Goal: Transaction & Acquisition: Download file/media

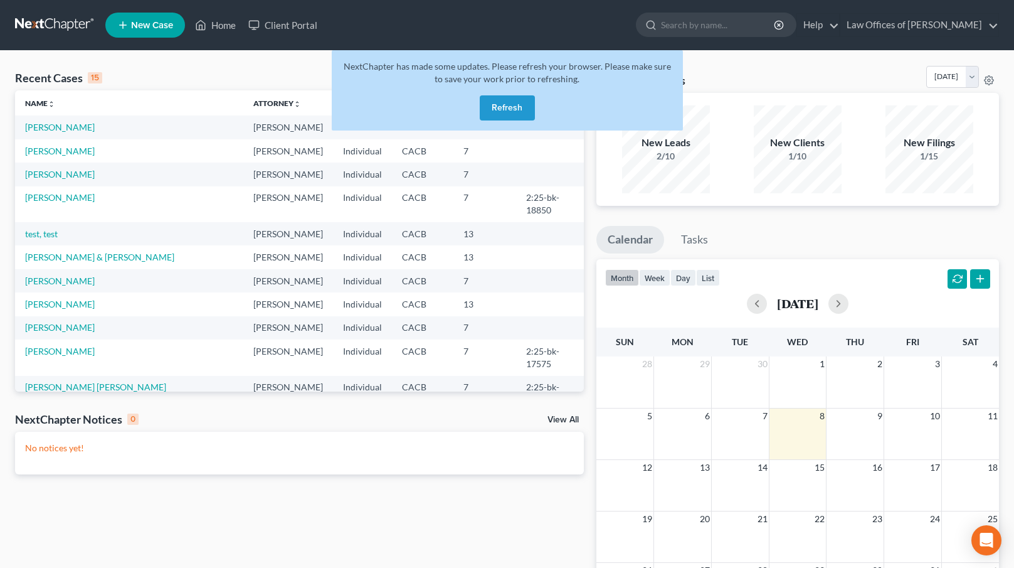
click at [505, 107] on button "Refresh" at bounding box center [507, 107] width 55 height 25
click at [150, 25] on span "New Case" at bounding box center [152, 25] width 42 height 9
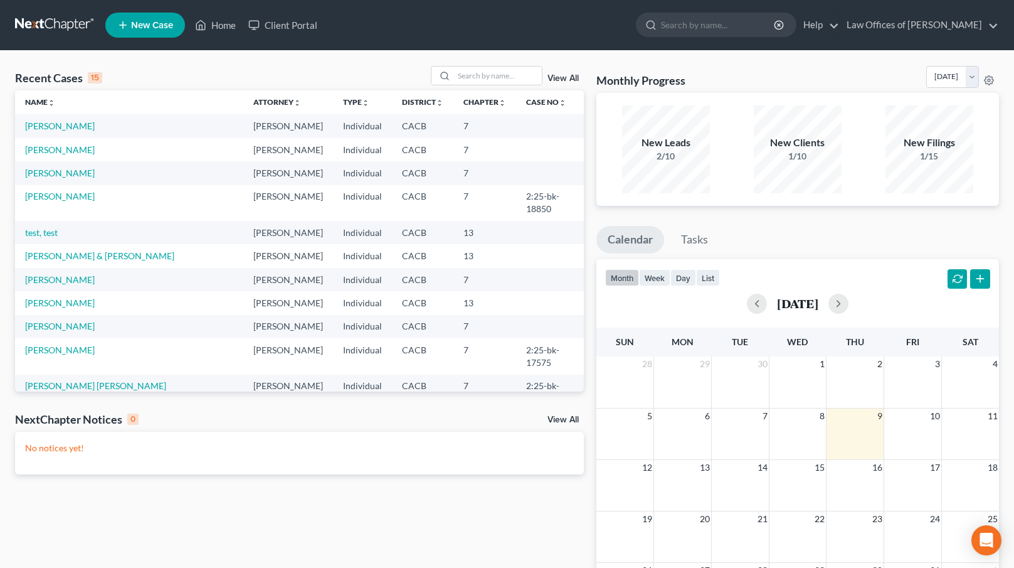
scroll to position [3, 0]
click at [44, 343] on link "[PERSON_NAME]" at bounding box center [60, 348] width 70 height 11
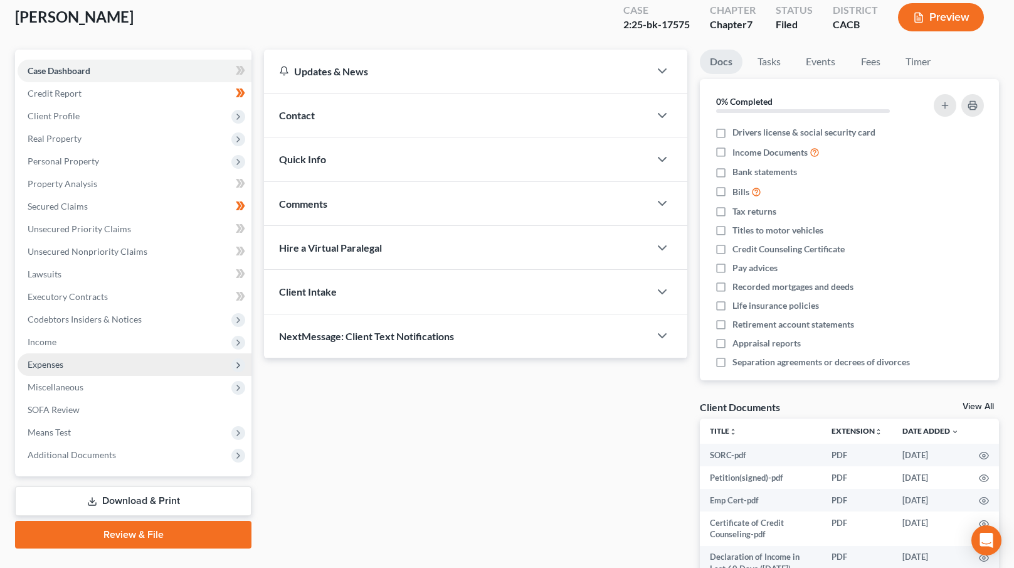
scroll to position [82, 0]
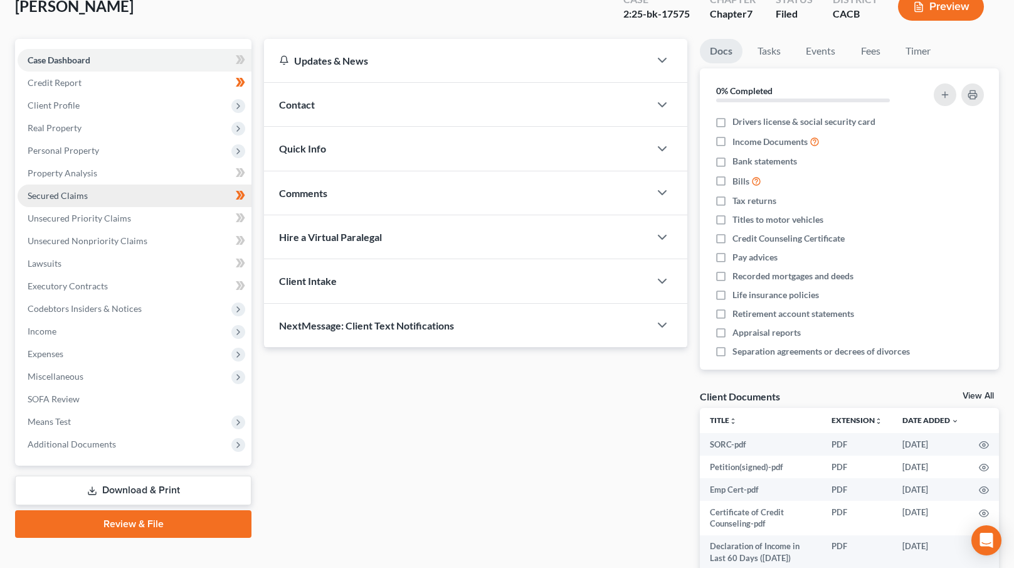
click at [118, 191] on link "Secured Claims" at bounding box center [135, 195] width 234 height 23
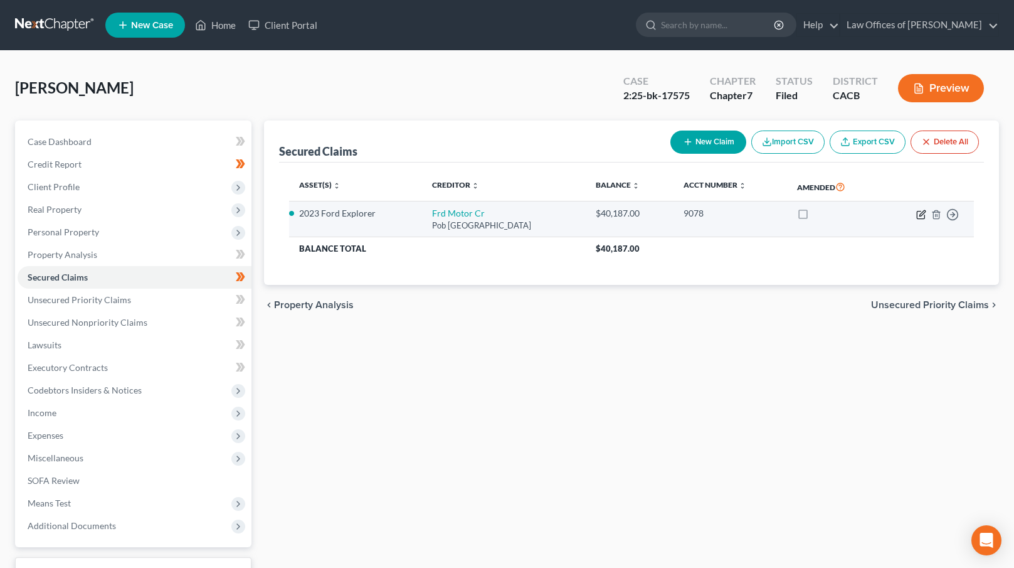
click at [924, 212] on icon "button" at bounding box center [922, 213] width 6 height 6
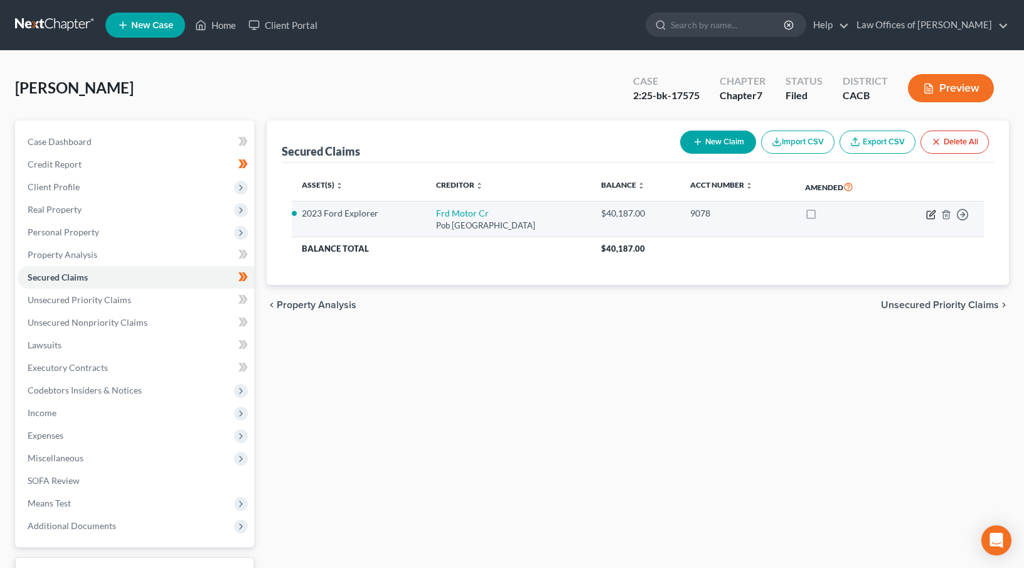
select select "30"
select select "0"
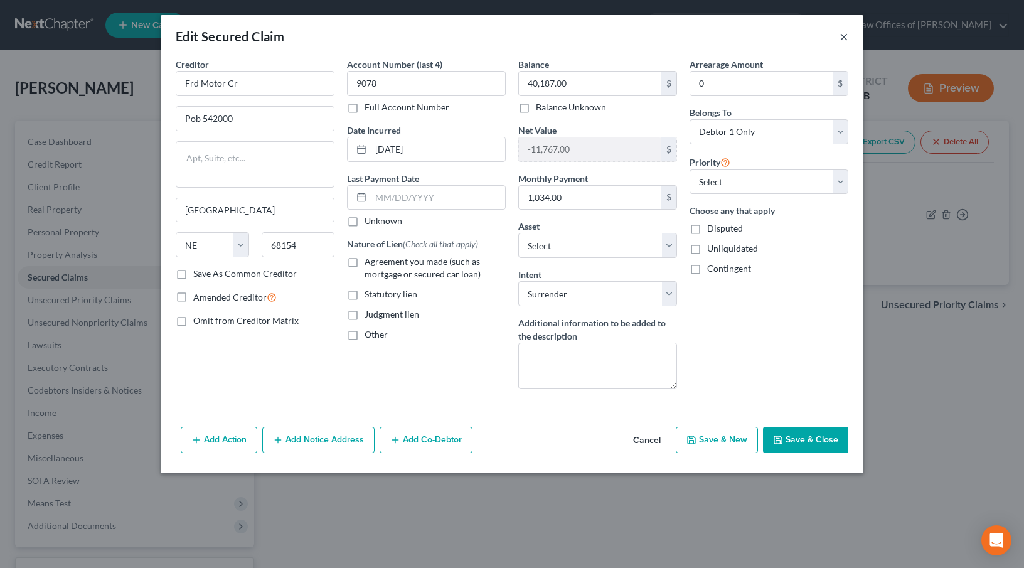
click at [840, 42] on button "×" at bounding box center [843, 36] width 9 height 15
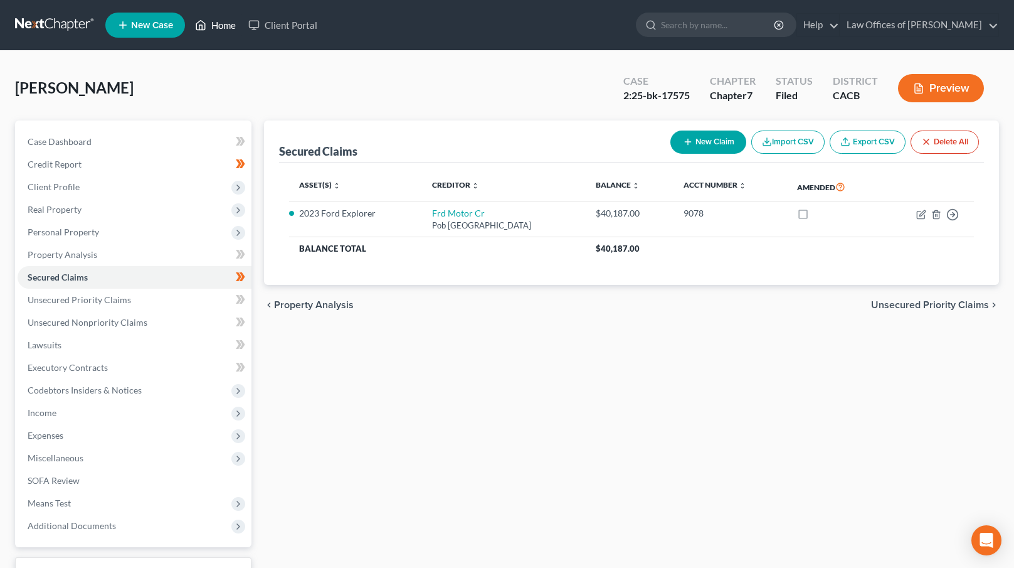
click at [220, 27] on link "Home" at bounding box center [215, 25] width 53 height 23
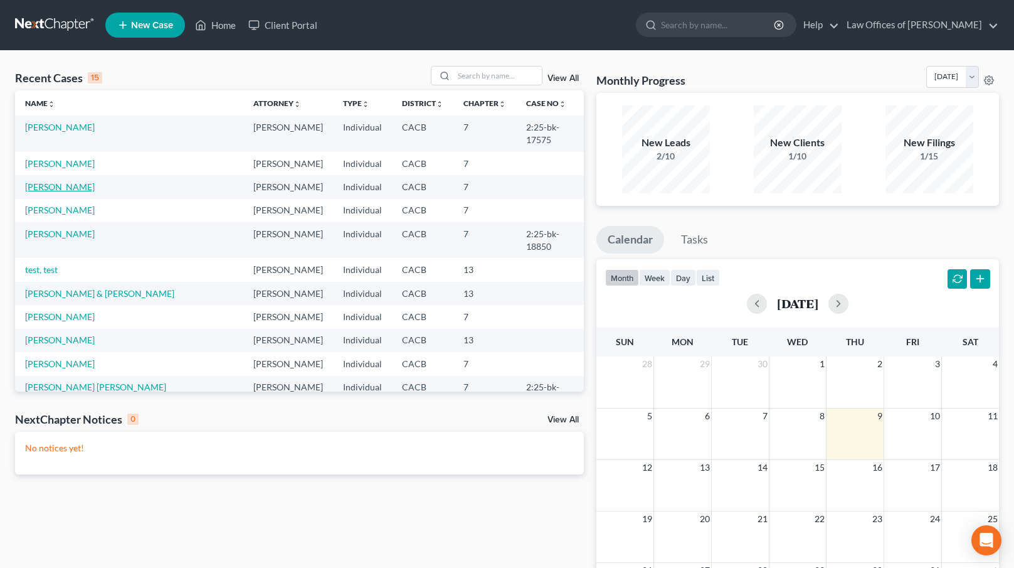
click at [53, 181] on link "[PERSON_NAME]" at bounding box center [60, 186] width 70 height 11
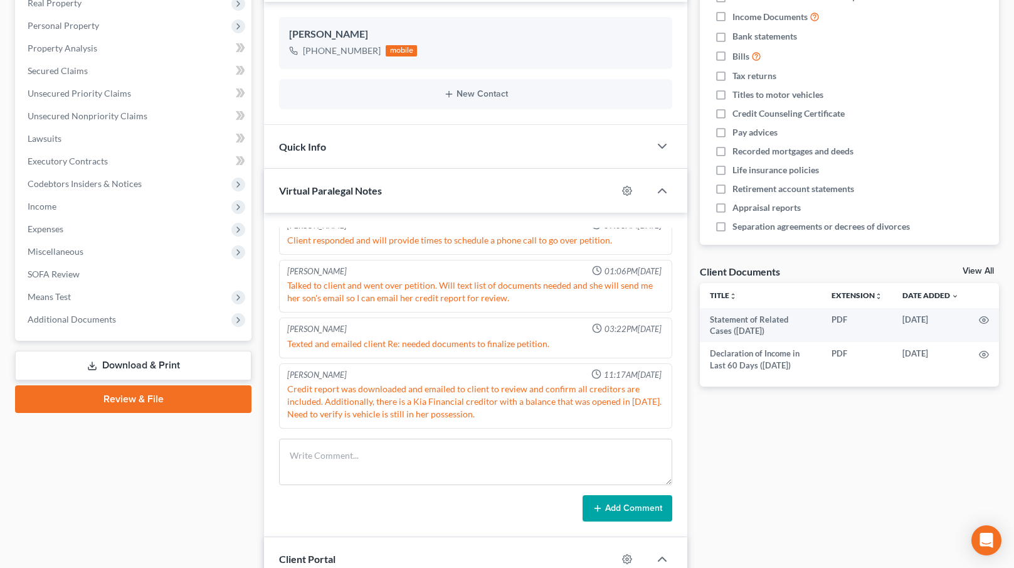
scroll to position [244, 0]
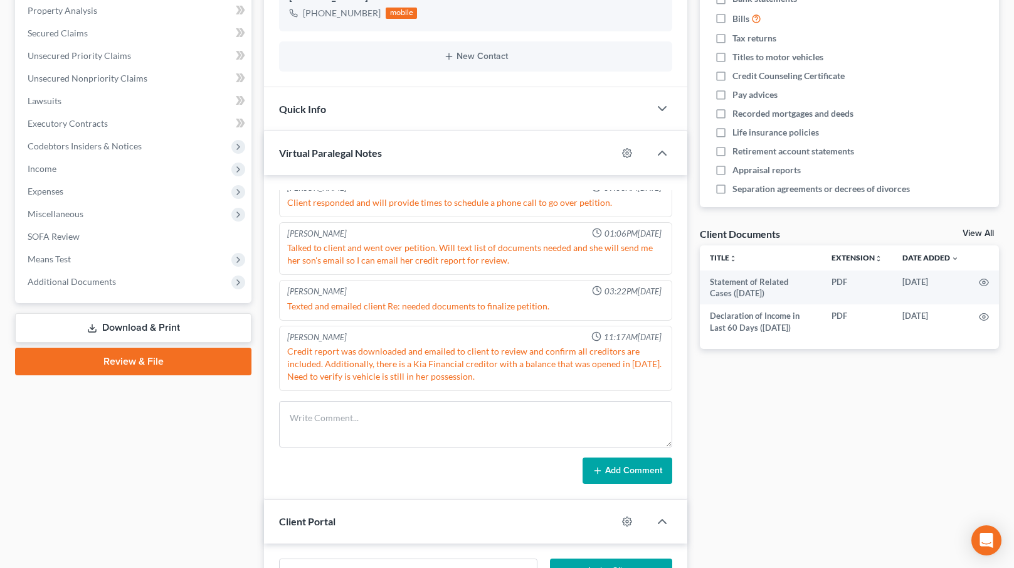
click at [122, 326] on link "Download & Print" at bounding box center [133, 327] width 236 height 29
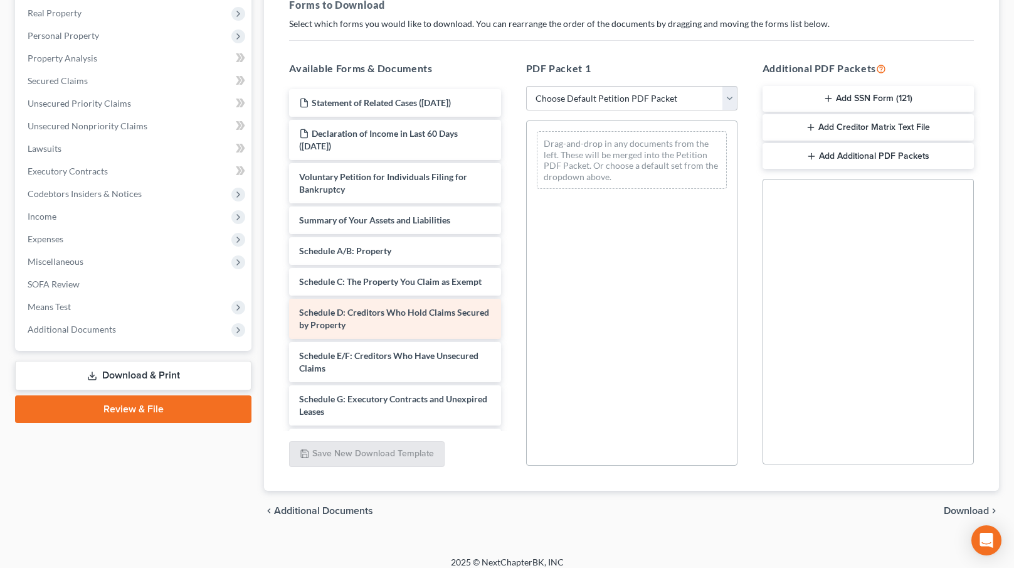
scroll to position [206, 0]
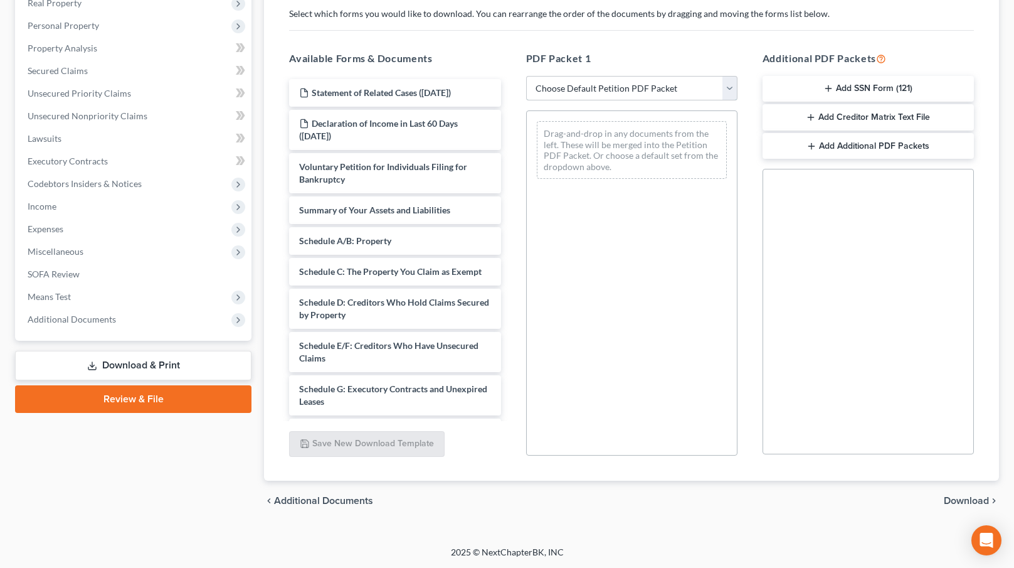
click at [611, 89] on select "Choose Default Petition PDF Packet Complete Bankruptcy Petition (all forms and …" at bounding box center [631, 88] width 211 height 25
select select "0"
click at [526, 76] on select "Choose Default Petition PDF Packet Complete Bankruptcy Petition (all forms and …" at bounding box center [631, 88] width 211 height 25
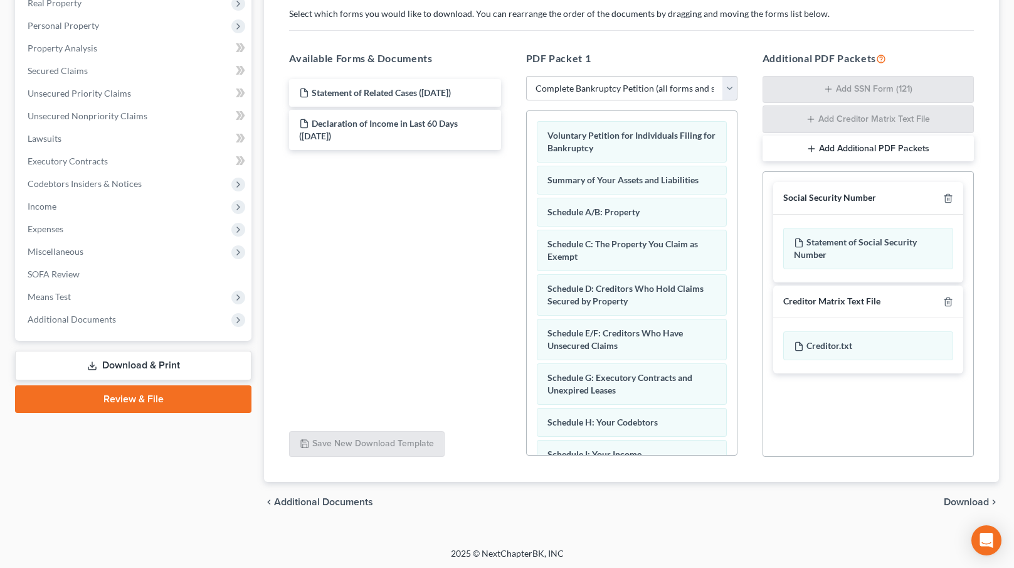
click at [842, 149] on button "Add Additional PDF Packets" at bounding box center [868, 148] width 211 height 26
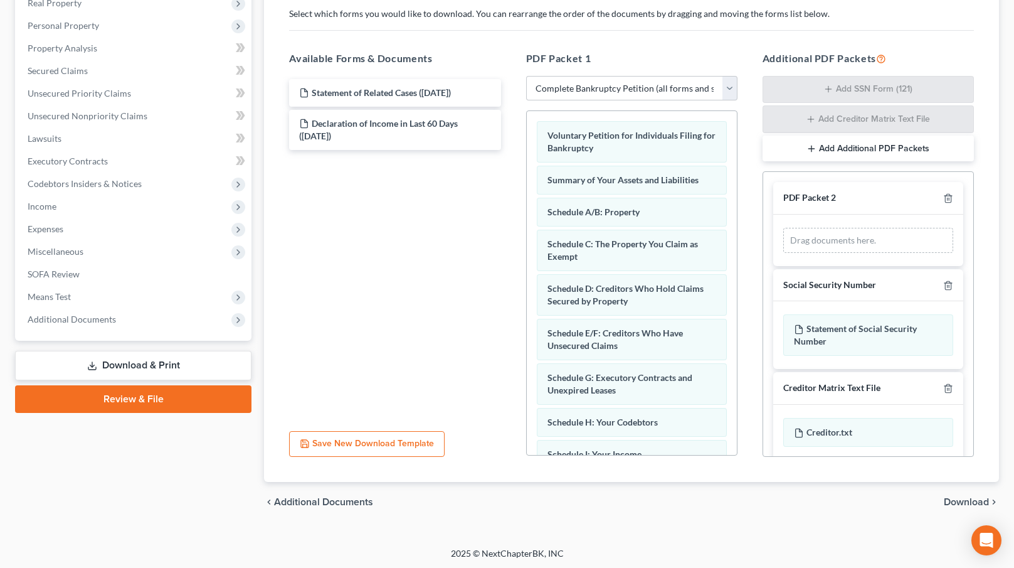
click at [842, 149] on button "Add Additional PDF Packets" at bounding box center [868, 148] width 211 height 26
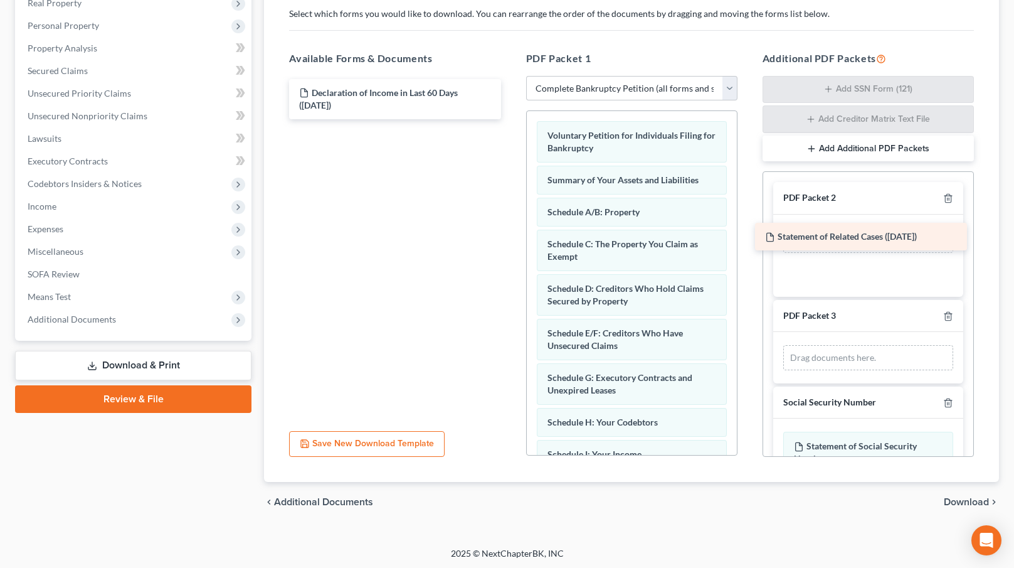
drag, startPoint x: 409, startPoint y: 93, endPoint x: 875, endPoint y: 238, distance: 488.0
click at [511, 119] on div "Statement of Related Cases (10/09/2025) Statement of Related Cases (10/09/2025)…" at bounding box center [394, 99] width 231 height 40
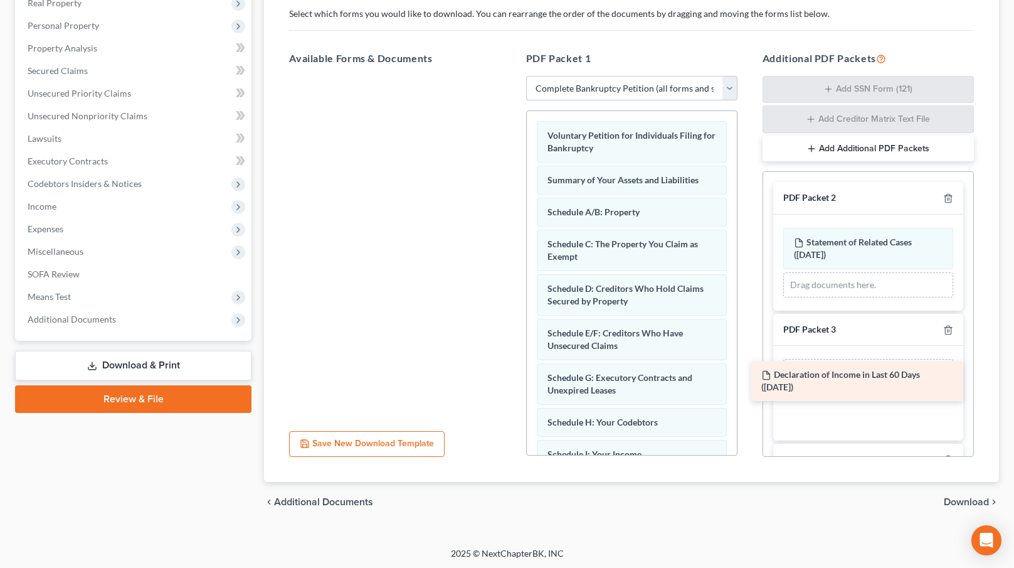
drag, startPoint x: 395, startPoint y: 102, endPoint x: 857, endPoint y: 385, distance: 541.9
click at [511, 76] on div "Declaration of Income in Last 60 Days (10/09/2025) Declaration of Income in Las…" at bounding box center [394, 76] width 231 height 0
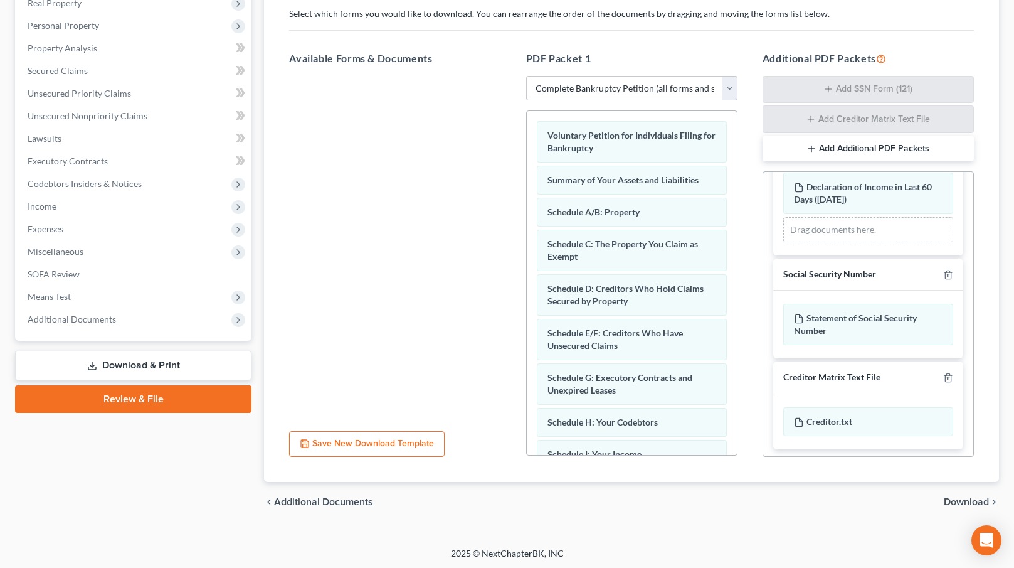
scroll to position [189, 0]
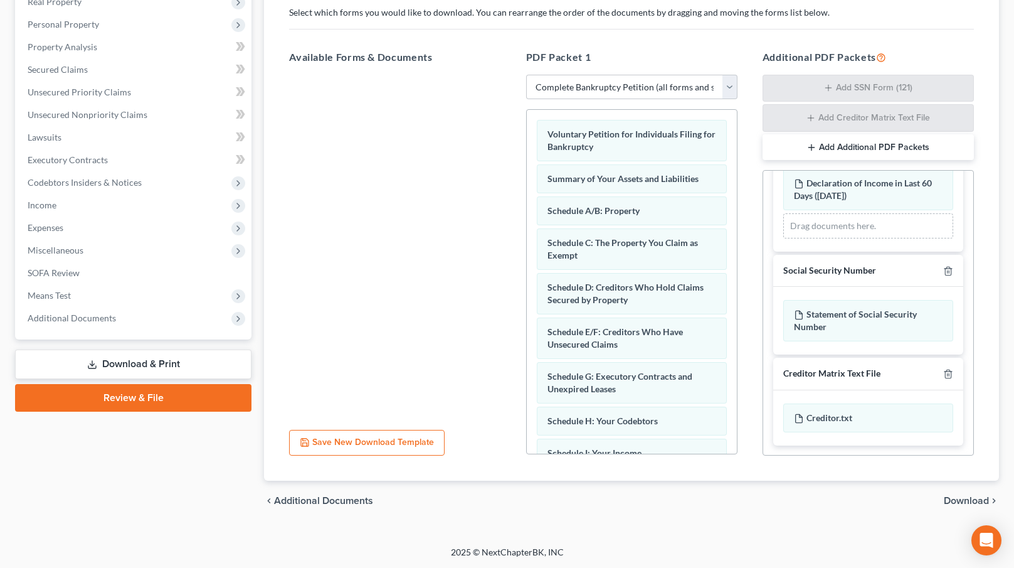
click at [965, 503] on span "Download" at bounding box center [966, 500] width 45 height 10
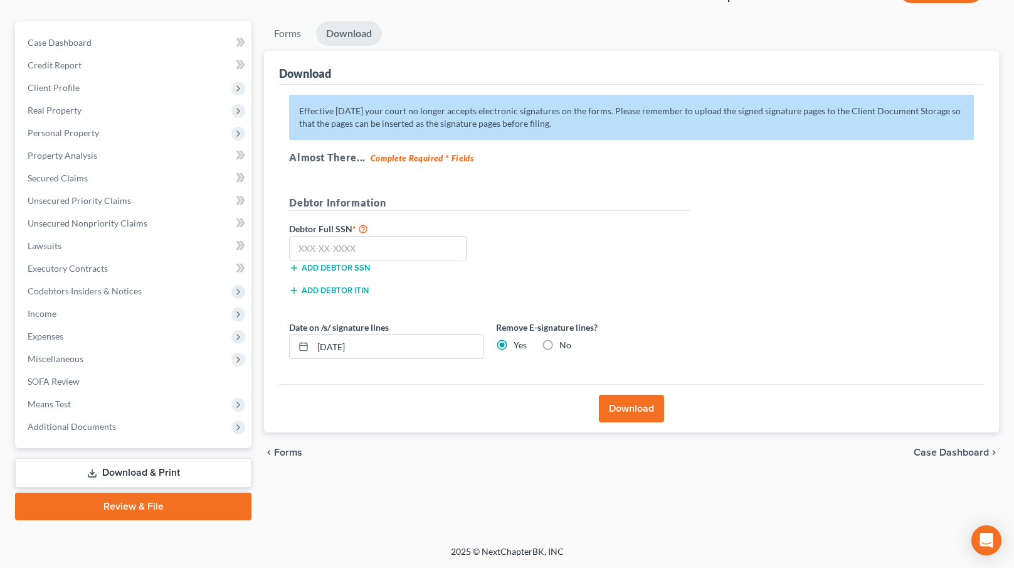
scroll to position [98, 0]
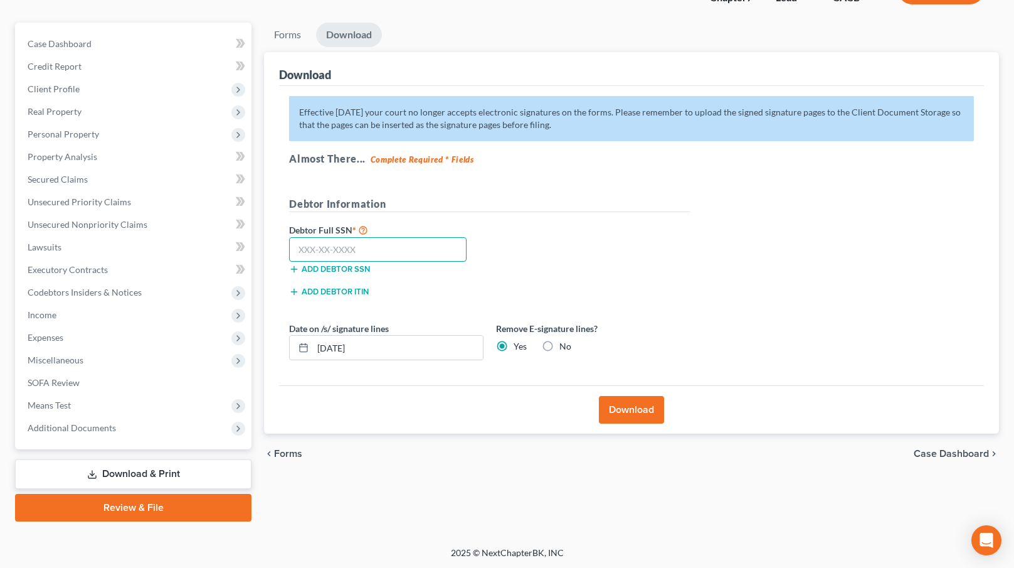
click at [310, 256] on input "text" at bounding box center [377, 249] width 177 height 25
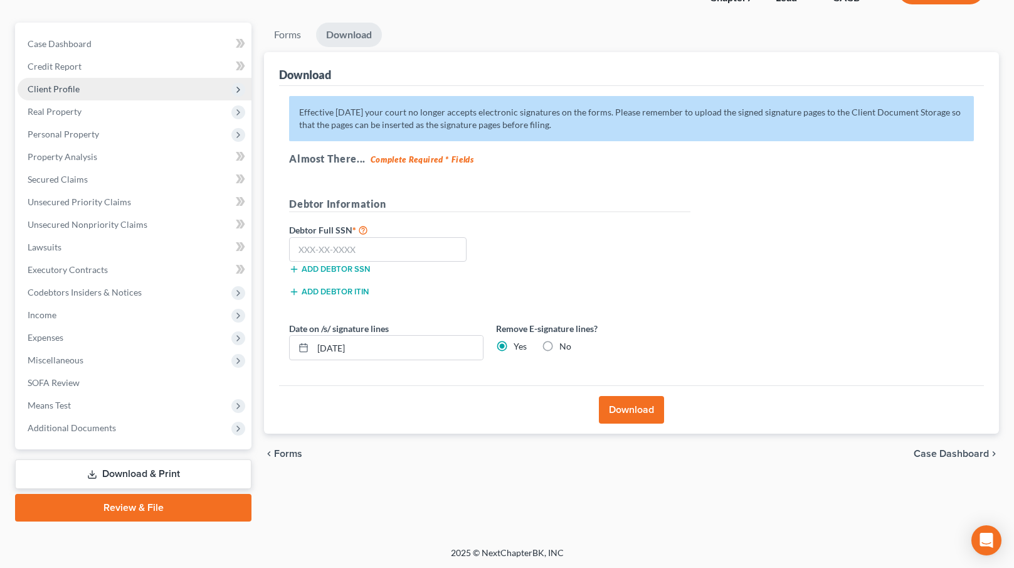
click at [80, 93] on span "Client Profile" at bounding box center [135, 89] width 234 height 23
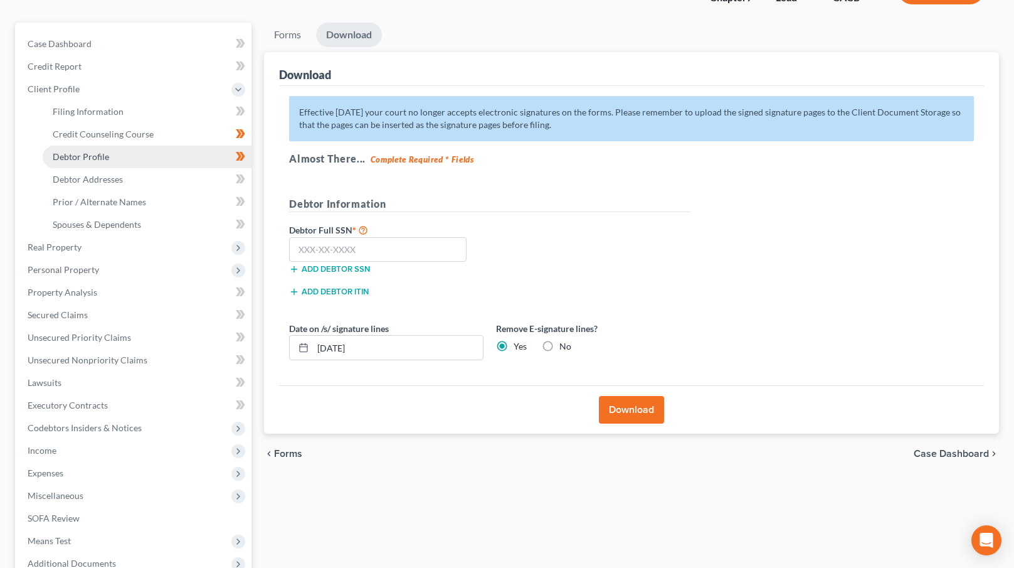
click at [108, 152] on link "Debtor Profile" at bounding box center [147, 157] width 209 height 23
select select "0"
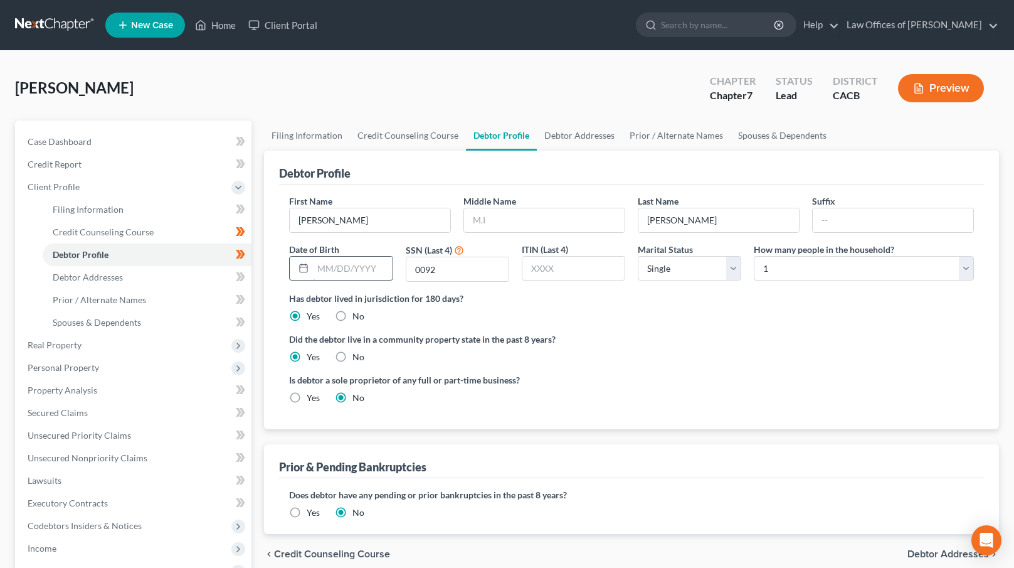
click at [332, 269] on input "text" at bounding box center [352, 269] width 79 height 24
type input "02/14/1952"
click at [632, 313] on div "Has debtor lived in jurisdiction for 180 days? Yes No Debtor must reside in jur…" at bounding box center [631, 307] width 685 height 31
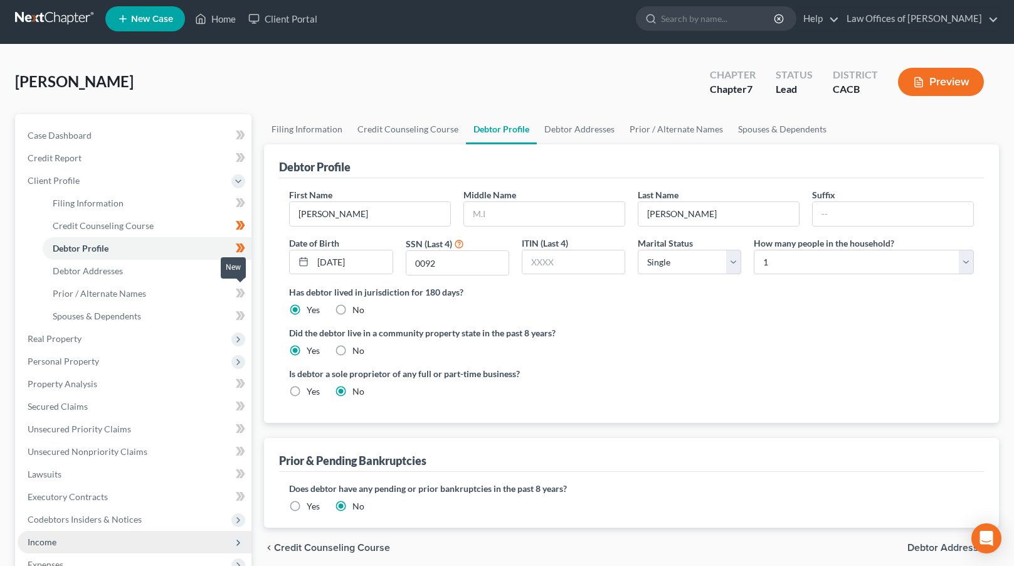
scroll to position [235, 0]
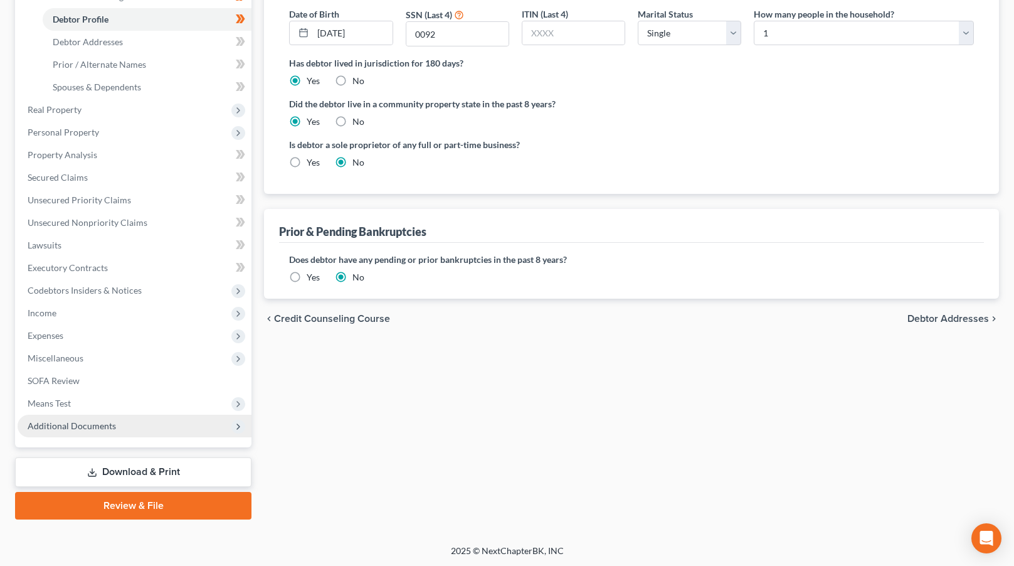
click at [139, 424] on span "Additional Documents" at bounding box center [135, 426] width 234 height 23
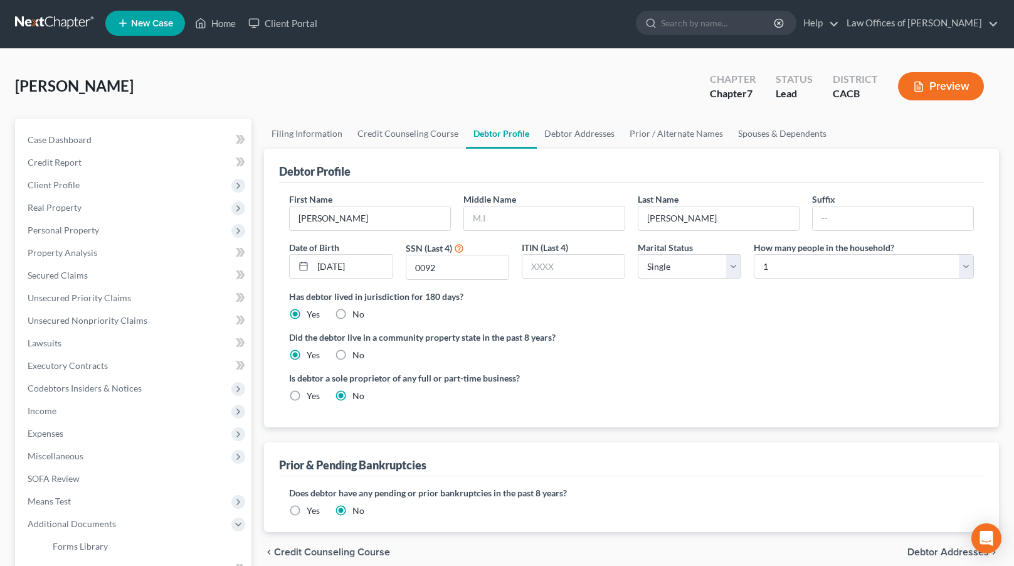
scroll to position [0, 0]
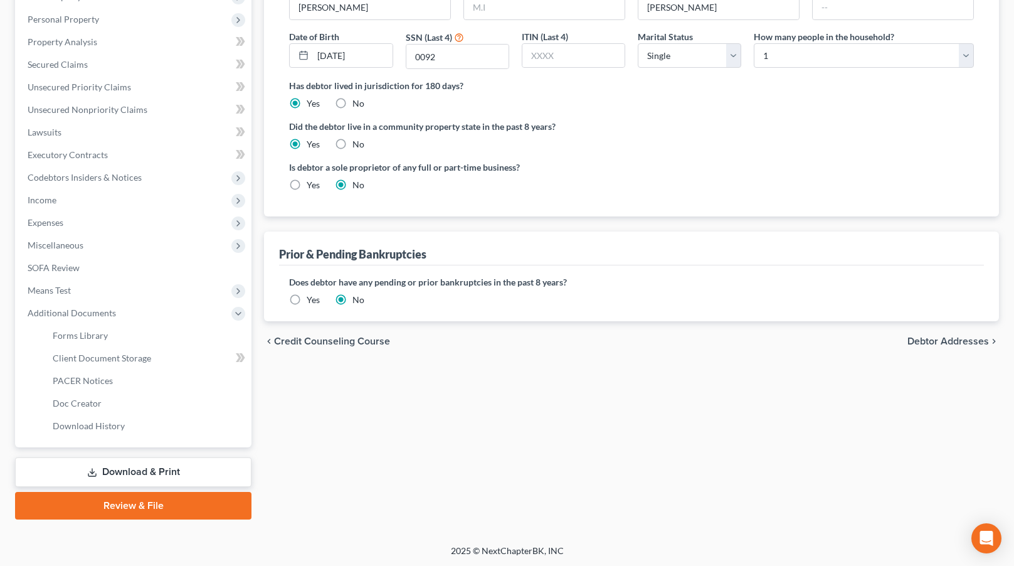
click at [948, 342] on span "Debtor Addresses" at bounding box center [949, 341] width 82 height 10
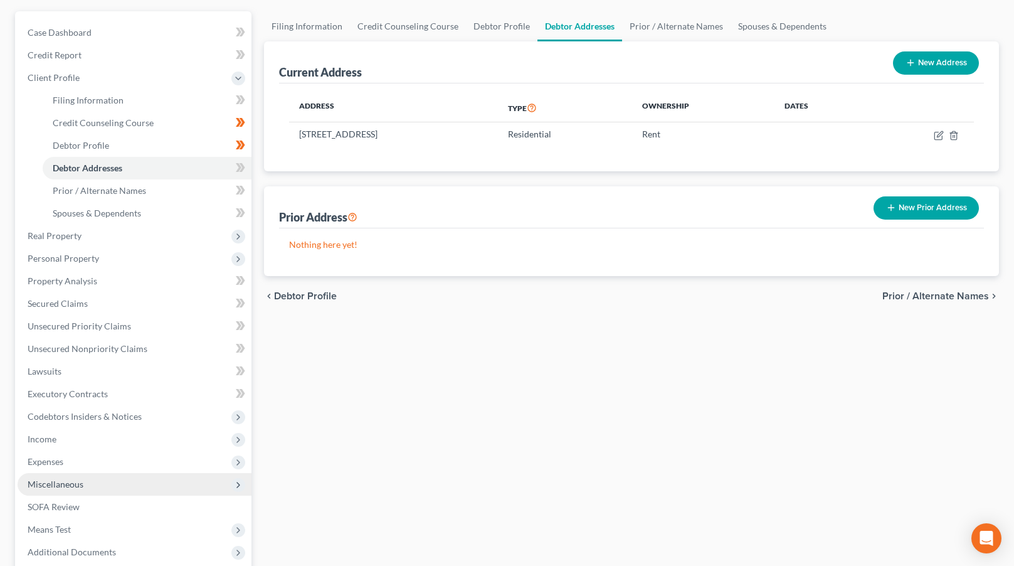
scroll to position [235, 0]
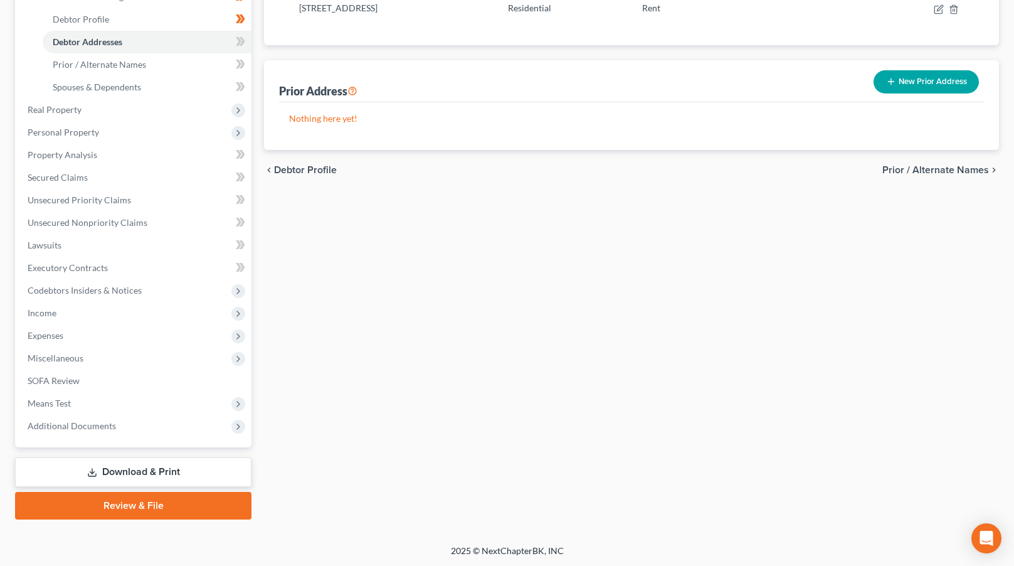
click at [137, 468] on link "Download & Print" at bounding box center [133, 471] width 236 height 29
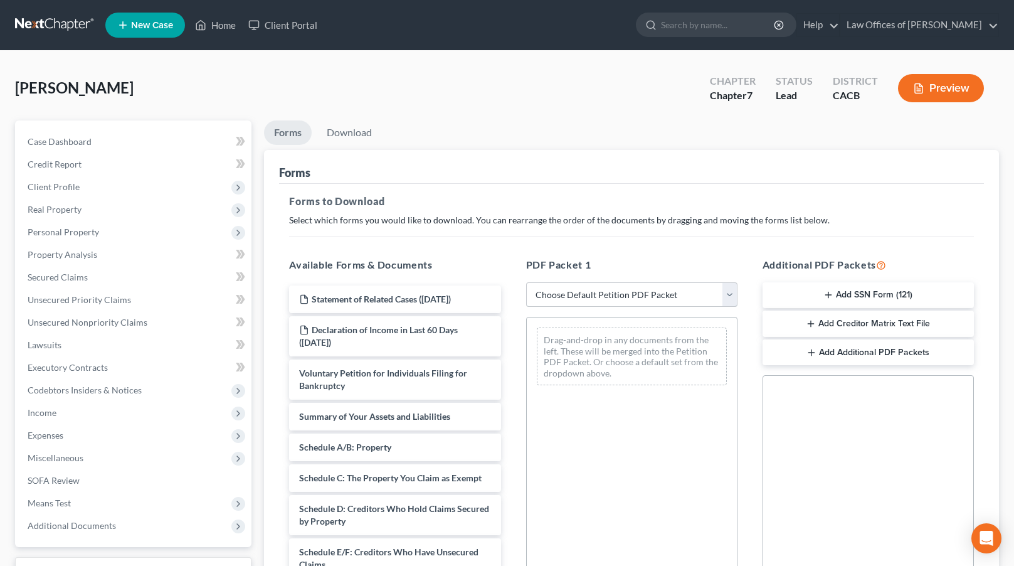
click at [615, 289] on select "Choose Default Petition PDF Packet Complete Bankruptcy Petition (all forms and …" at bounding box center [631, 294] width 211 height 25
select select "0"
click at [526, 282] on select "Choose Default Petition PDF Packet Complete Bankruptcy Petition (all forms and …" at bounding box center [631, 294] width 211 height 25
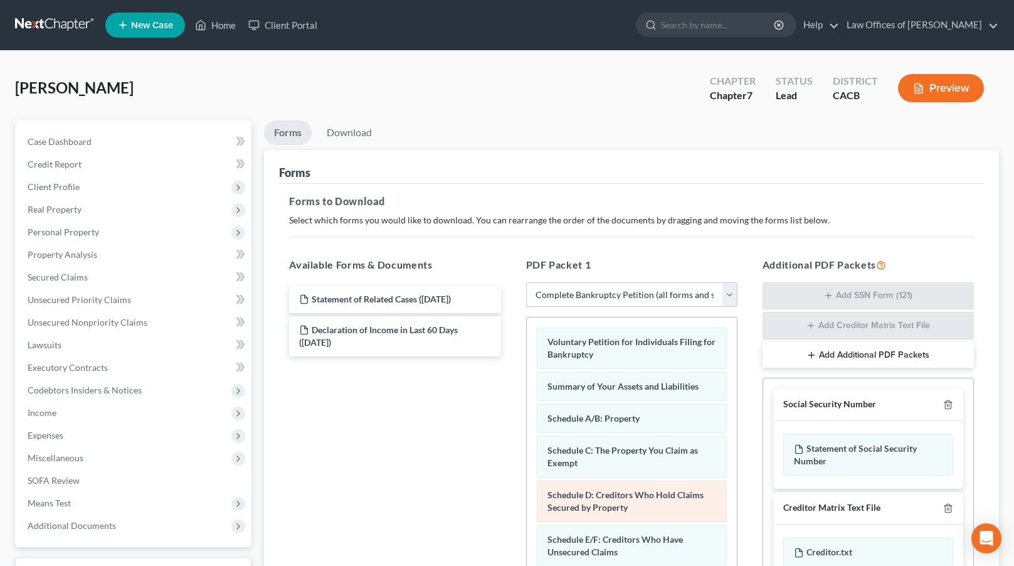
scroll to position [209, 0]
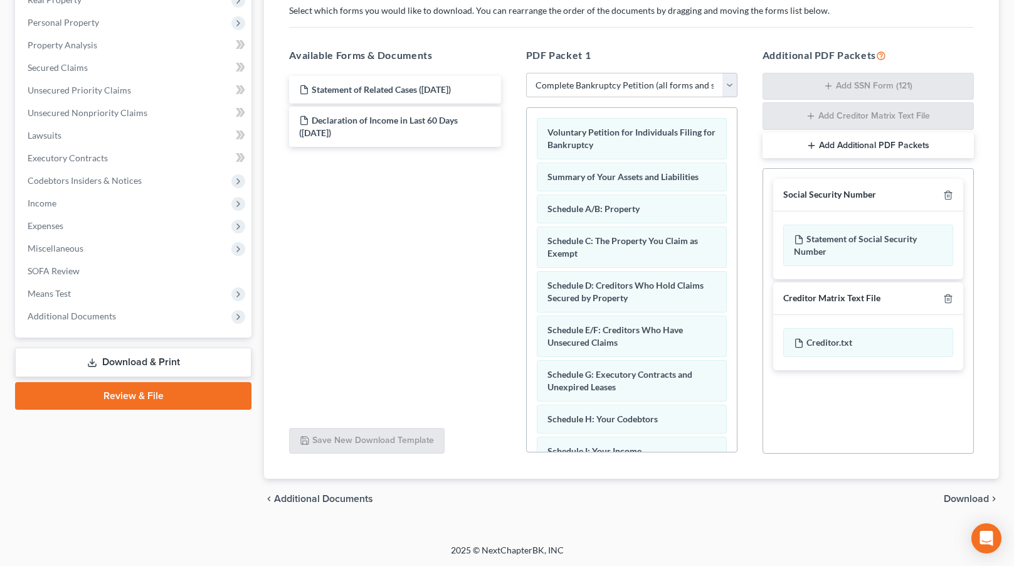
click at [894, 149] on button "Add Additional PDF Packets" at bounding box center [868, 145] width 211 height 26
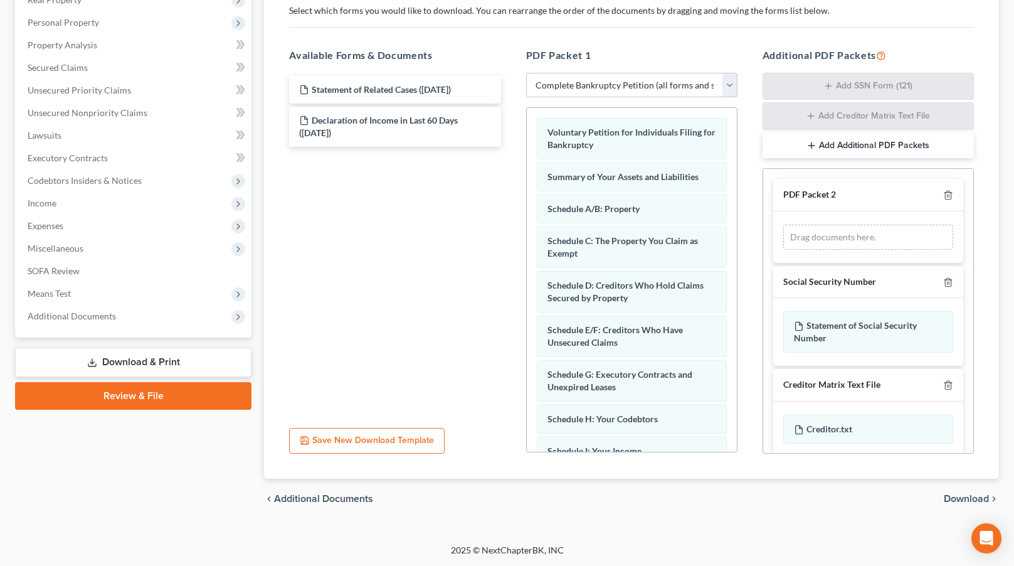
click at [894, 149] on button "Add Additional PDF Packets" at bounding box center [868, 145] width 211 height 26
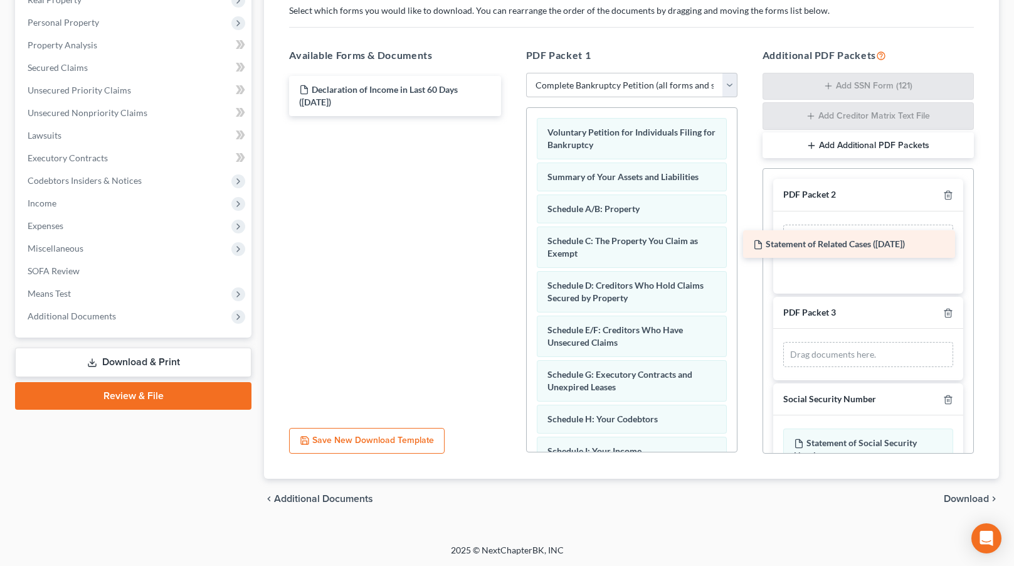
drag, startPoint x: 430, startPoint y: 94, endPoint x: 875, endPoint y: 249, distance: 470.9
click at [511, 116] on div "Statement of Related Cases (10/09/2025) Statement of Related Cases (10/09/2025)…" at bounding box center [394, 96] width 231 height 40
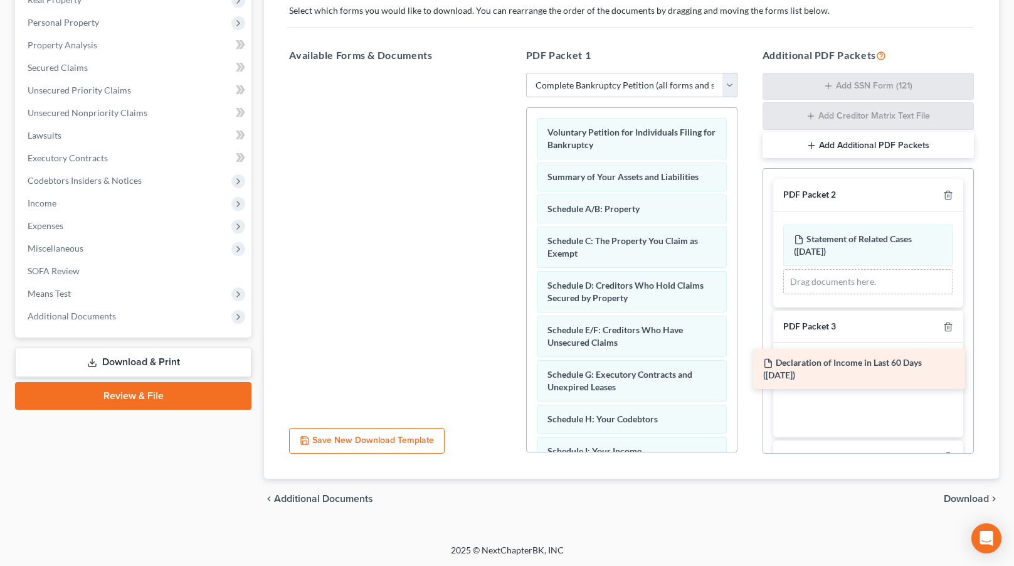
drag, startPoint x: 375, startPoint y: 103, endPoint x: 839, endPoint y: 377, distance: 538.5
click at [511, 73] on div "Declaration of Income in Last 60 Days (10/09/2025) Declaration of Income in Las…" at bounding box center [394, 73] width 231 height 0
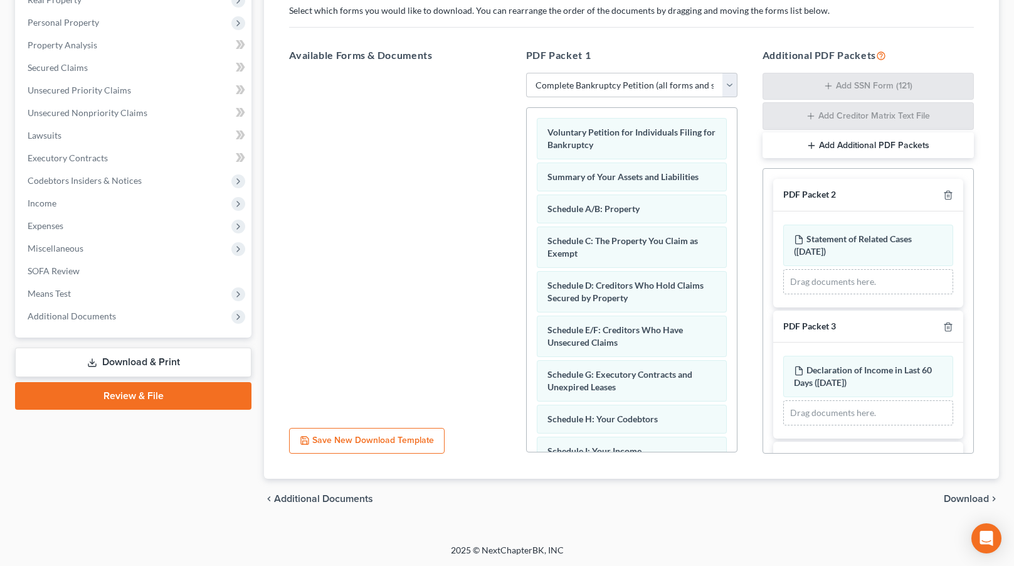
click at [961, 499] on span "Download" at bounding box center [966, 499] width 45 height 10
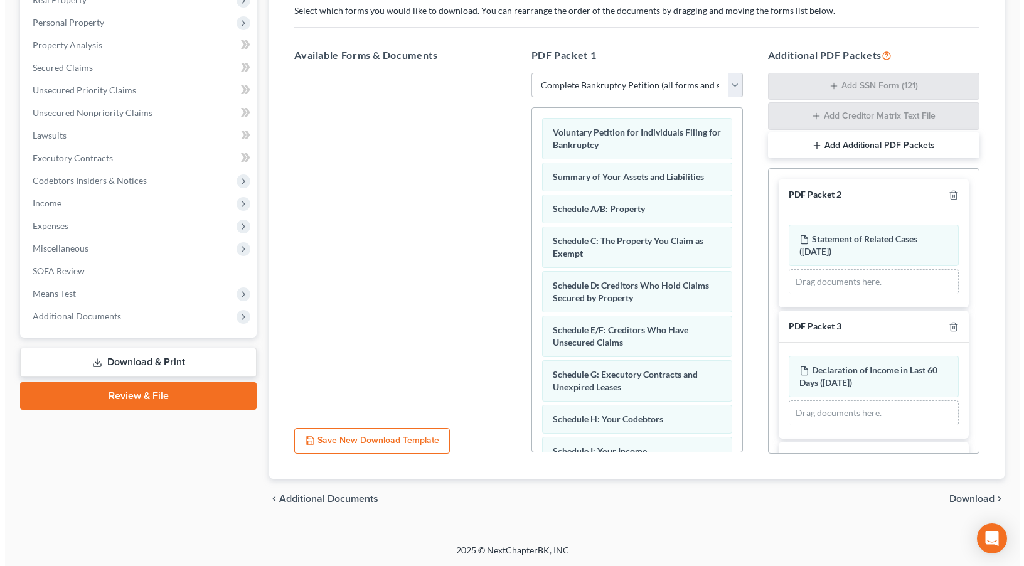
scroll to position [100, 0]
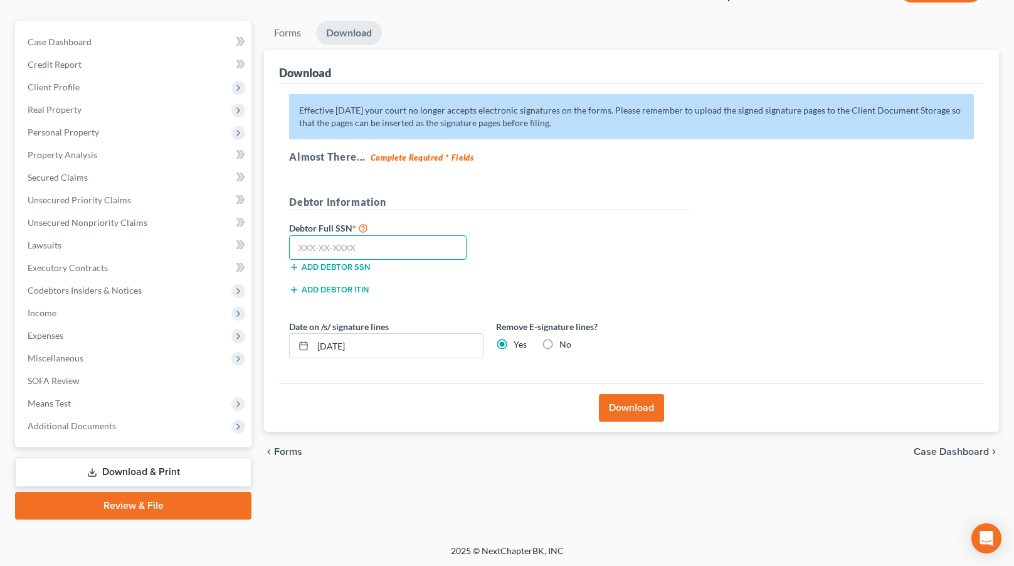
click at [310, 250] on input "text" at bounding box center [377, 247] width 177 height 25
type input "559-39-0092"
click at [632, 403] on button "Download" at bounding box center [631, 408] width 65 height 28
